Goal: Information Seeking & Learning: Learn about a topic

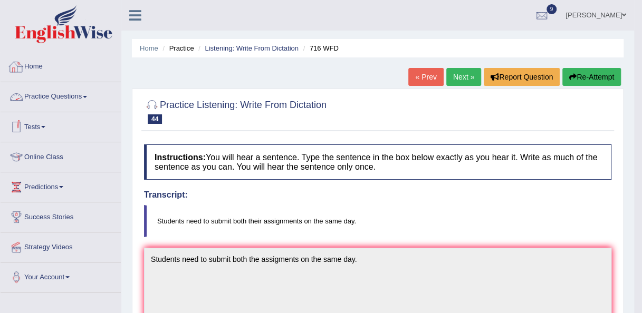
click at [52, 103] on link "Practice Questions" at bounding box center [61, 95] width 120 height 26
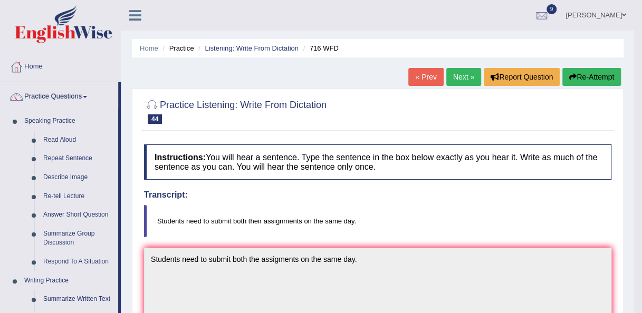
drag, startPoint x: 119, startPoint y: 228, endPoint x: 122, endPoint y: 264, distance: 36.1
drag, startPoint x: 120, startPoint y: 285, endPoint x: 120, endPoint y: 316, distance: 30.6
click at [120, 313] on html "Toggle navigation Home Practice Questions Speaking Practice Read Aloud Repeat S…" at bounding box center [321, 156] width 642 height 313
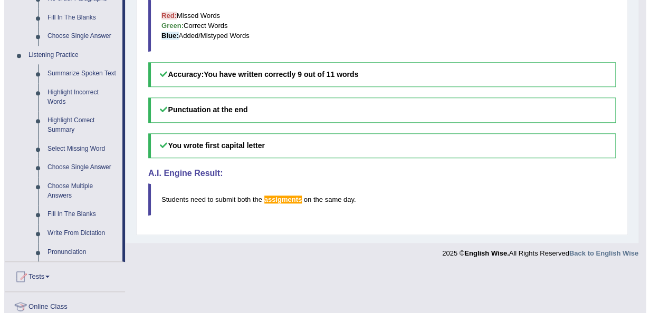
scroll to position [413, 0]
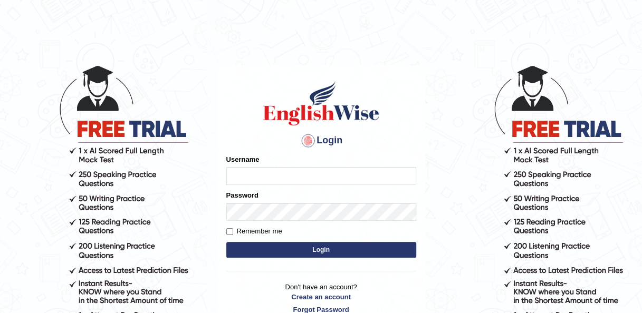
click at [13, 107] on body "Login Please fix the following errors: Username Password Remember me Login Don'…" at bounding box center [321, 188] width 642 height 313
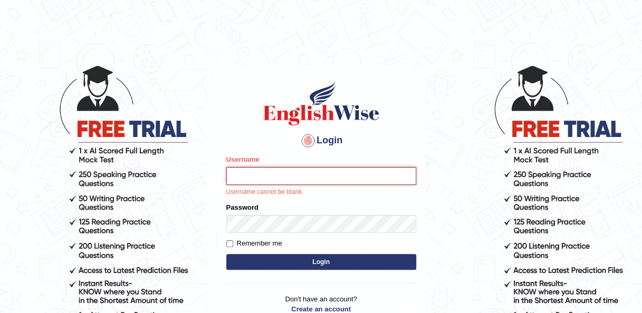
click at [267, 178] on input "Username" at bounding box center [321, 176] width 190 height 18
type input "m"
type input "Mittu1992"
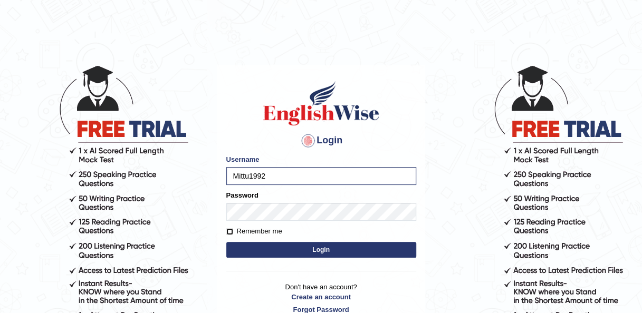
click at [231, 230] on input "Remember me" at bounding box center [229, 231] width 7 height 7
checkbox input "true"
click at [281, 249] on button "Login" at bounding box center [321, 250] width 190 height 16
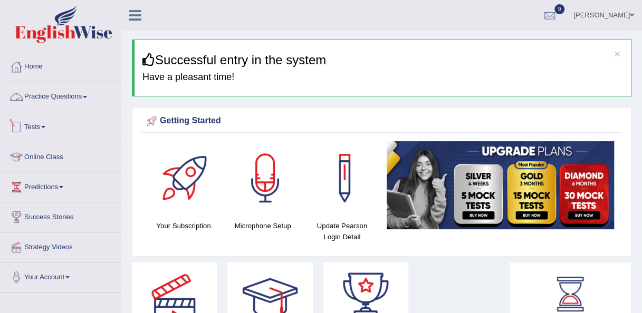
click at [53, 101] on link "Practice Questions" at bounding box center [61, 95] width 120 height 26
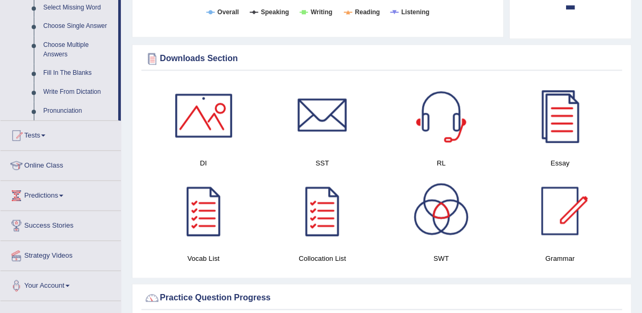
scroll to position [551, 0]
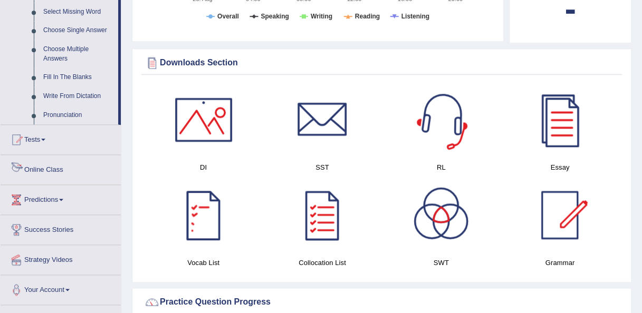
click at [70, 168] on link "Online Class" at bounding box center [61, 168] width 120 height 26
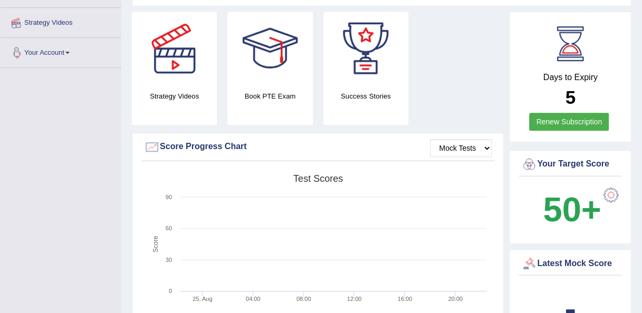
scroll to position [135, 0]
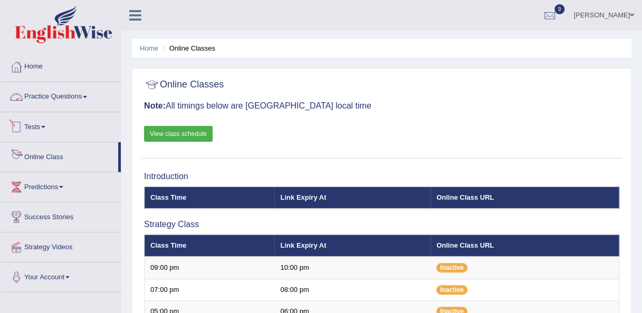
click at [45, 103] on link "Practice Questions" at bounding box center [61, 95] width 120 height 26
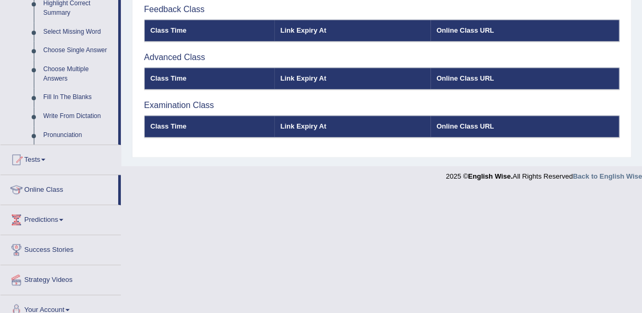
scroll to position [541, 0]
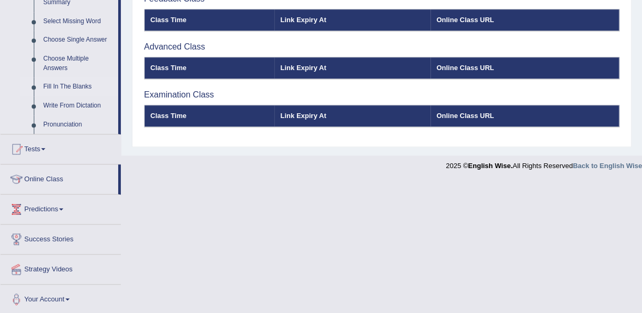
click at [64, 81] on link "Fill In The Blanks" at bounding box center [79, 87] width 80 height 19
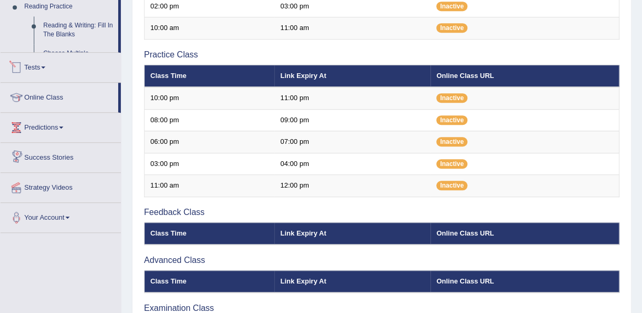
scroll to position [394, 0]
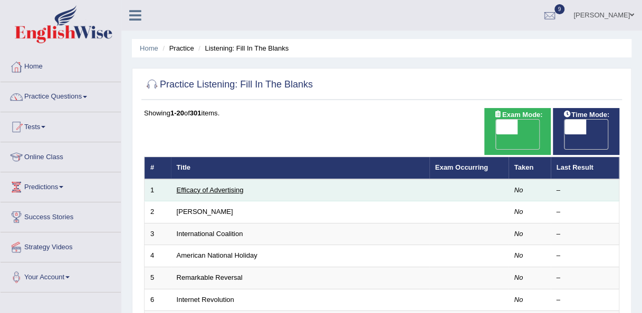
click at [203, 186] on link "Efficacy of Advertising" at bounding box center [210, 190] width 67 height 8
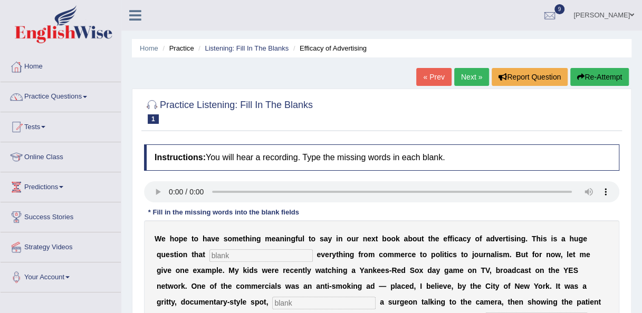
click at [209, 252] on input "text" at bounding box center [260, 256] width 103 height 13
click at [209, 256] on input "text" at bounding box center [260, 256] width 103 height 13
click at [209, 250] on input "text" at bounding box center [260, 256] width 103 height 13
click at [209, 256] on input "text" at bounding box center [260, 256] width 103 height 13
click at [466, 101] on div at bounding box center [381, 111] width 475 height 32
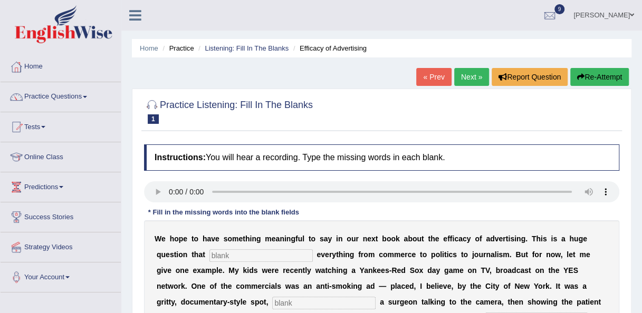
click at [470, 78] on link "Next »" at bounding box center [471, 77] width 35 height 18
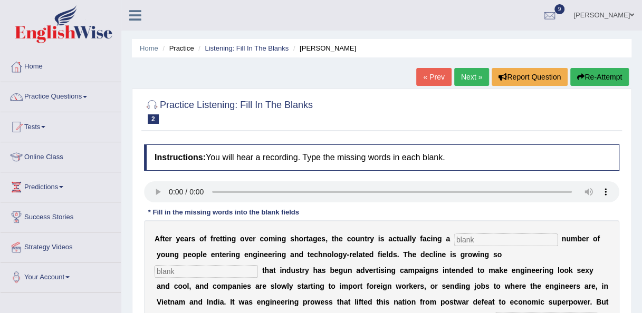
click at [482, 108] on div at bounding box center [381, 111] width 475 height 32
click at [144, 20] on link at bounding box center [135, 14] width 28 height 16
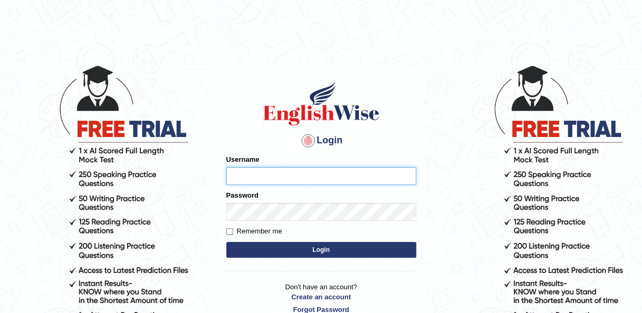
click at [237, 173] on input "Username" at bounding box center [321, 176] width 190 height 18
type input "p"
type input "Mittu1992"
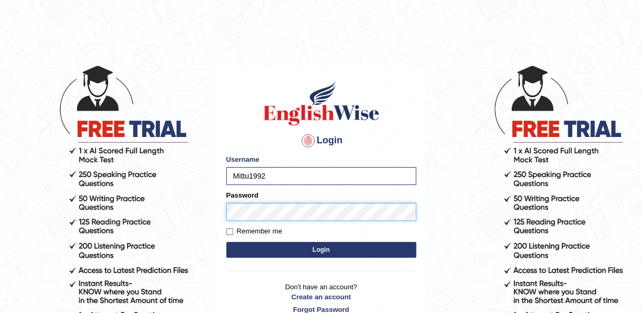
click at [226, 242] on button "Login" at bounding box center [321, 250] width 190 height 16
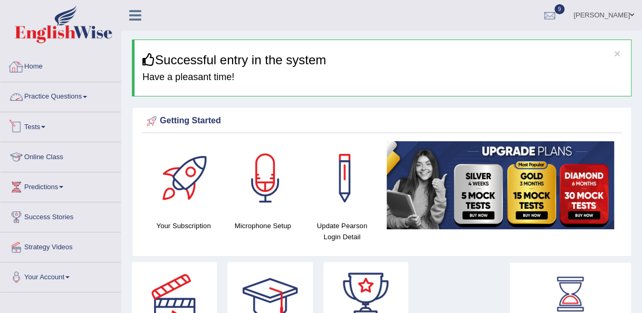
click at [79, 101] on link "Practice Questions" at bounding box center [61, 95] width 120 height 26
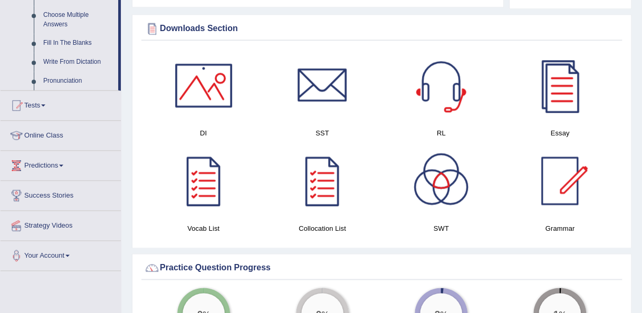
scroll to position [577, 0]
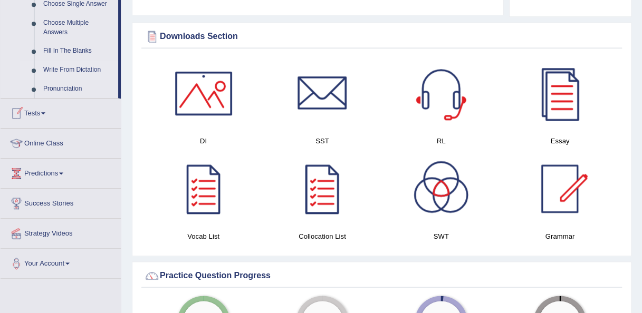
click at [77, 69] on link "Write From Dictation" at bounding box center [79, 70] width 80 height 19
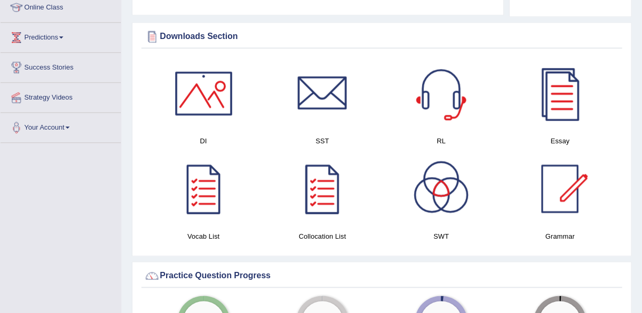
scroll to position [310, 0]
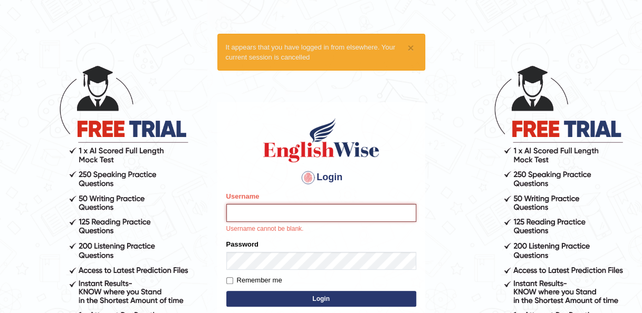
click at [251, 212] on input "Username" at bounding box center [321, 213] width 190 height 18
type input "p"
type input "Mittu1992"
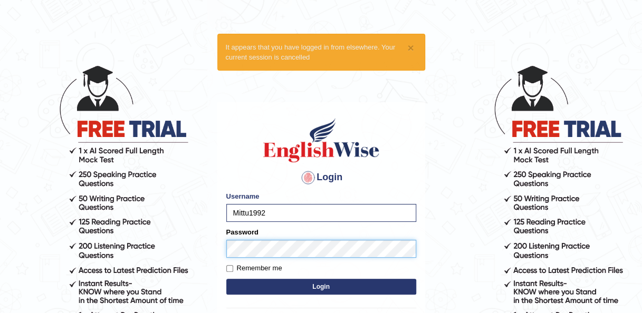
click at [226, 279] on button "Login" at bounding box center [321, 287] width 190 height 16
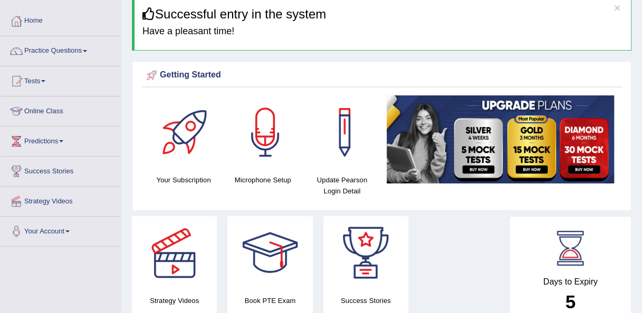
scroll to position [47, 0]
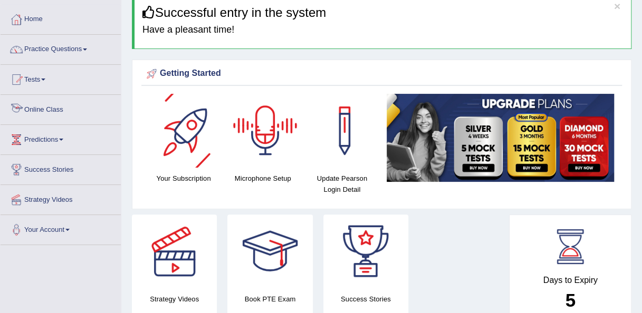
click at [40, 96] on link "Online Class" at bounding box center [61, 108] width 120 height 26
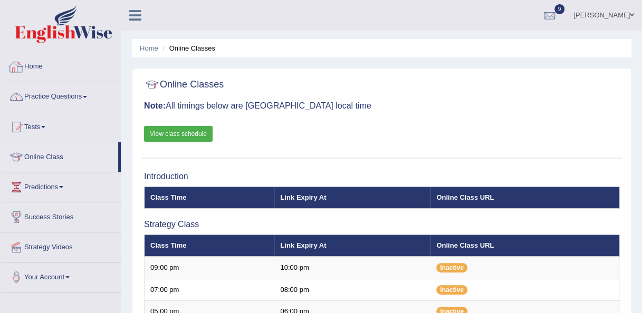
click at [44, 92] on link "Practice Questions" at bounding box center [61, 95] width 120 height 26
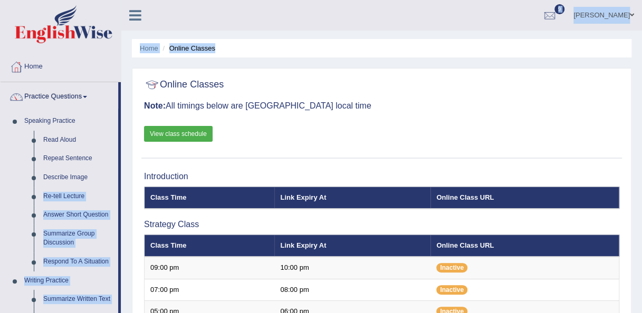
drag, startPoint x: 120, startPoint y: 168, endPoint x: 123, endPoint y: 235, distance: 67.1
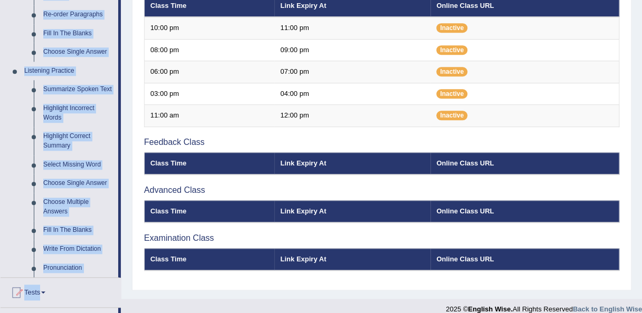
scroll to position [395, 0]
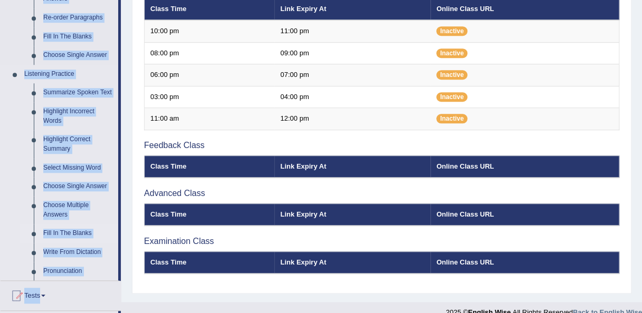
click at [69, 232] on link "Fill In The Blanks" at bounding box center [79, 233] width 80 height 19
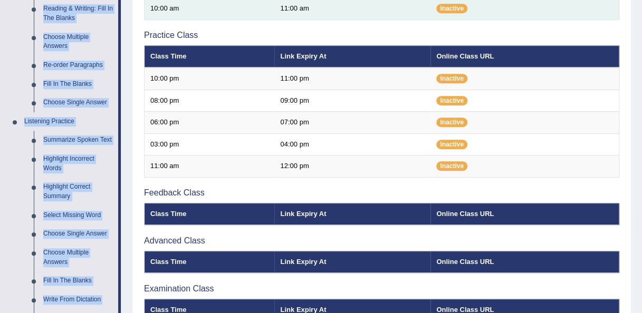
scroll to position [503, 0]
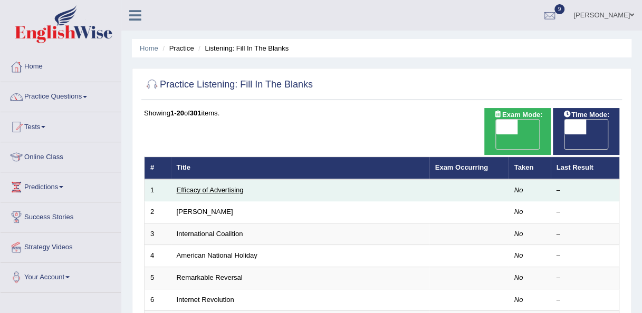
click at [192, 186] on link "Efficacy of Advertising" at bounding box center [210, 190] width 67 height 8
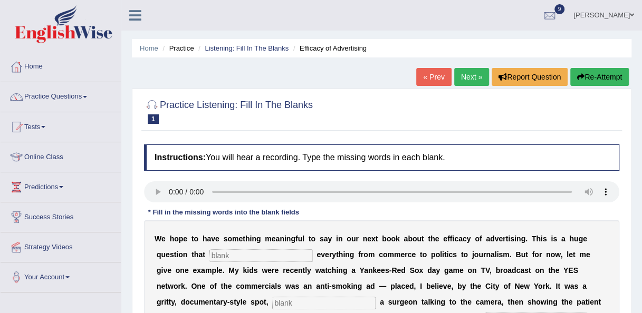
click at [209, 251] on input "text" at bounding box center [260, 256] width 103 height 13
click at [209, 257] on input "text" at bounding box center [260, 256] width 103 height 13
type input "impacts"
click at [272, 305] on input "text" at bounding box center [323, 303] width 103 height 13
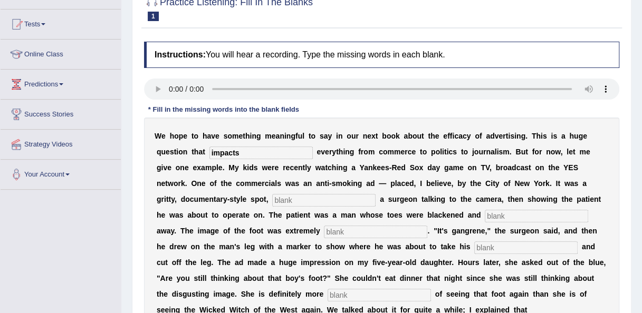
scroll to position [102, 0]
type input "featuring"
click at [485, 215] on input "text" at bounding box center [536, 217] width 103 height 13
type input "running"
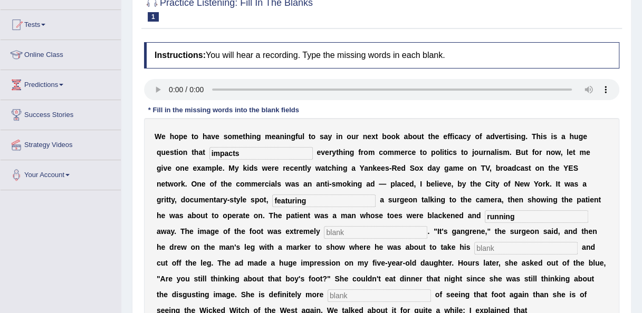
click at [324, 235] on input "text" at bounding box center [375, 232] width 103 height 13
click at [474, 246] on input "text" at bounding box center [525, 248] width 103 height 13
type input "axe"
click at [431, 290] on input "text" at bounding box center [379, 296] width 103 height 13
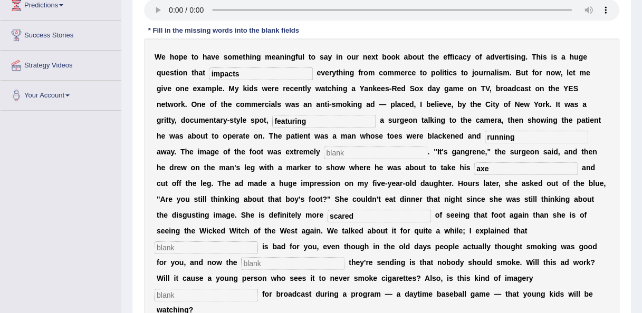
scroll to position [199, 0]
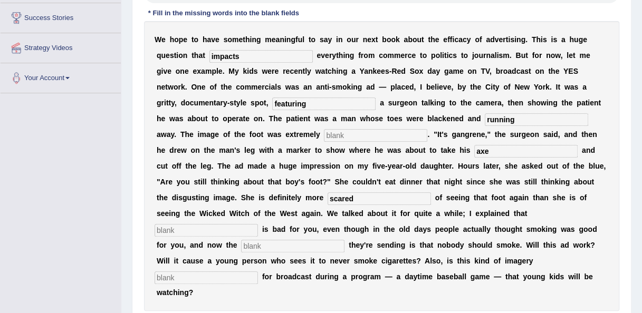
type input "scared"
click at [174, 224] on input "text" at bounding box center [206, 230] width 103 height 13
type input "smoking"
click at [241, 240] on input "text" at bounding box center [292, 246] width 103 height 13
click at [258, 272] on input "text" at bounding box center [206, 278] width 103 height 13
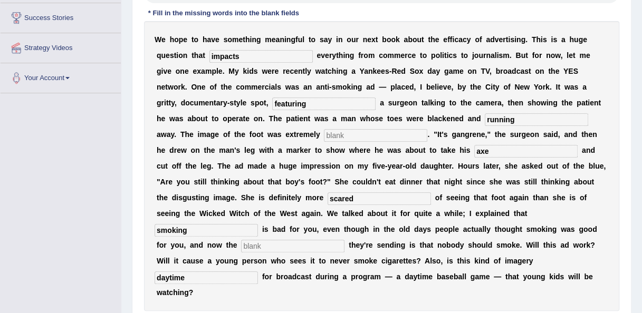
type input "daytime"
click at [241, 240] on input "text" at bounding box center [292, 246] width 103 height 13
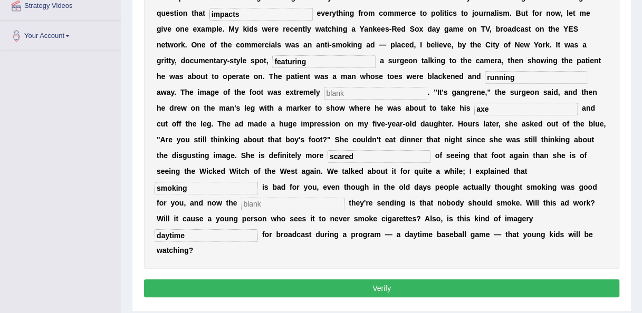
click at [441, 280] on button "Verify" at bounding box center [381, 289] width 475 height 18
click at [377, 280] on button "Verify" at bounding box center [381, 289] width 475 height 18
click at [241, 198] on input "text" at bounding box center [292, 204] width 103 height 13
type input "smdh"
click at [380, 280] on button "Verify" at bounding box center [381, 289] width 475 height 18
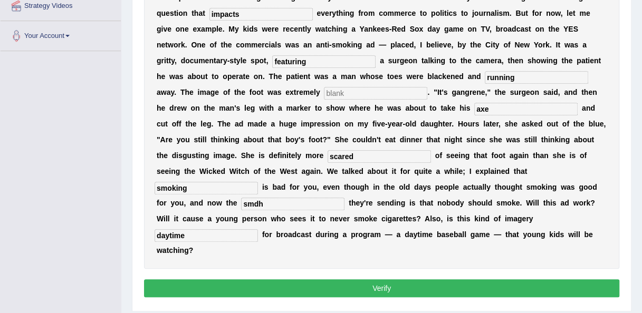
click at [380, 280] on button "Verify" at bounding box center [381, 289] width 475 height 18
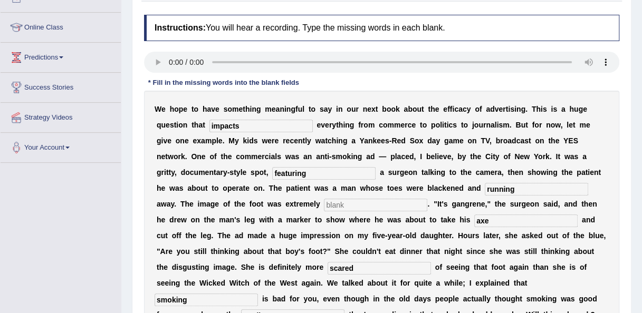
scroll to position [129, 0]
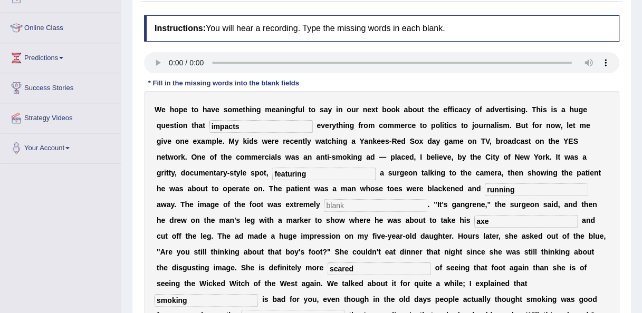
click at [324, 207] on input "text" at bounding box center [375, 205] width 103 height 13
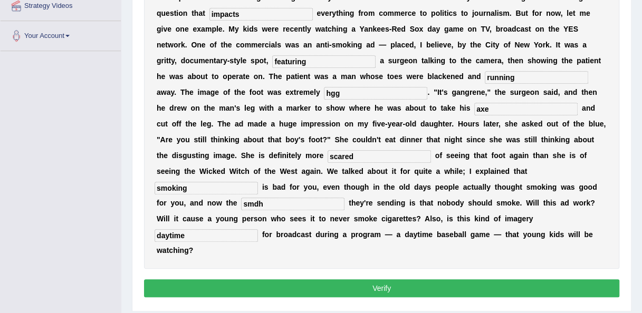
type input "hgg"
click at [402, 280] on button "Verify" at bounding box center [381, 289] width 475 height 18
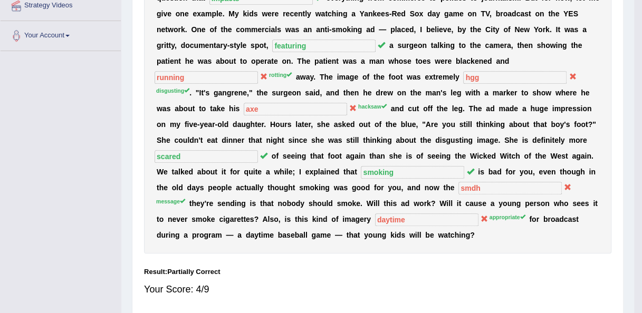
scroll to position [241, 0]
